Goal: Navigation & Orientation: Find specific page/section

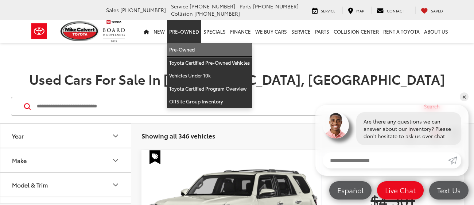
click at [198, 52] on link "Pre-Owned" at bounding box center [209, 49] width 85 height 13
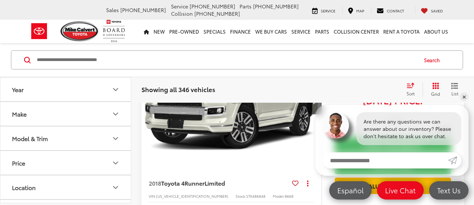
scroll to position [102, 0]
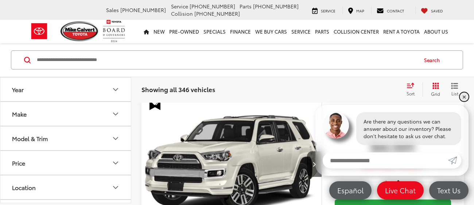
click at [464, 98] on link "✕" at bounding box center [464, 96] width 9 height 9
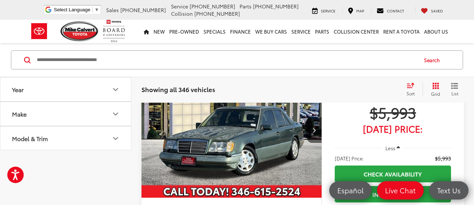
scroll to position [0, 0]
